Goal: Task Accomplishment & Management: Manage account settings

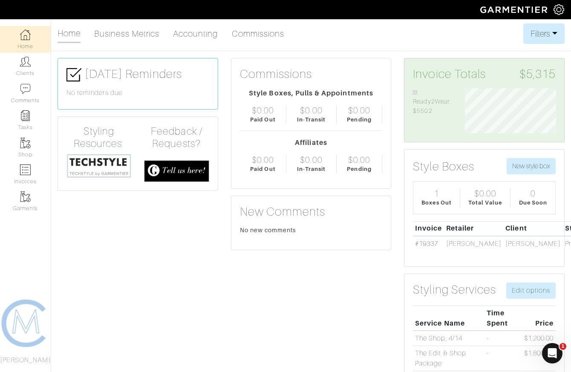
click at [561, 9] on img at bounding box center [559, 9] width 11 height 11
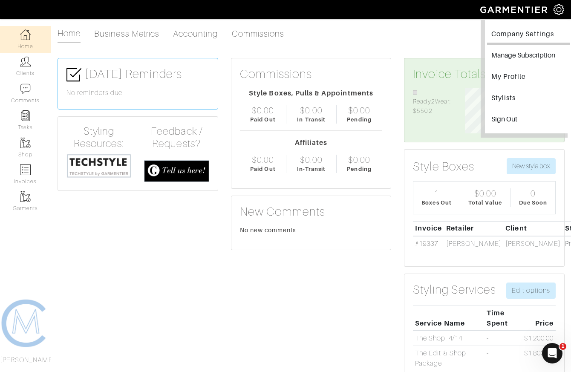
click at [531, 38] on link "Company Settings" at bounding box center [528, 35] width 83 height 19
